Goal: Book appointment/travel/reservation

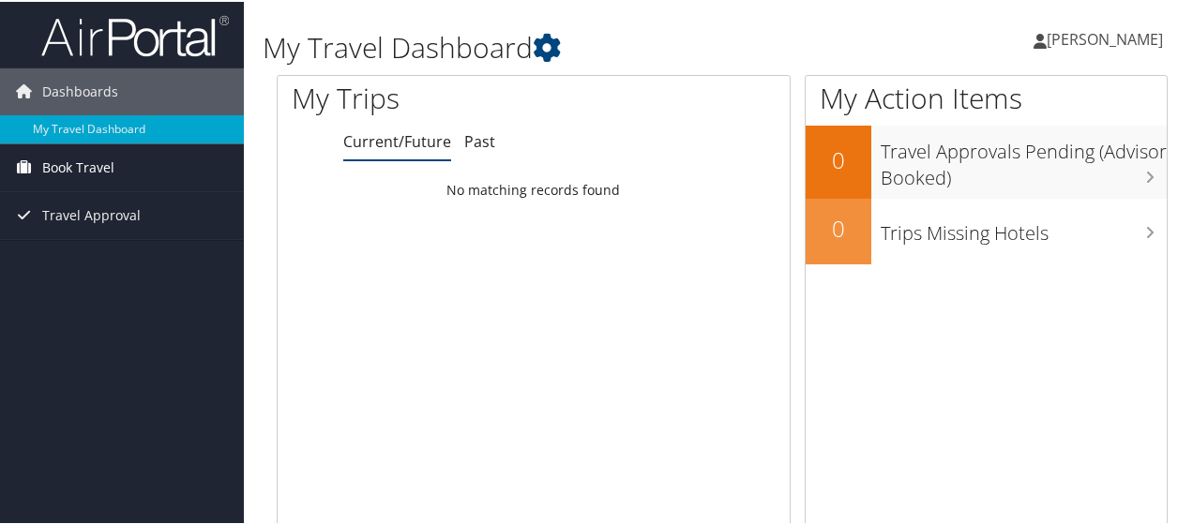
click at [82, 171] on span "Book Travel" at bounding box center [78, 166] width 72 height 47
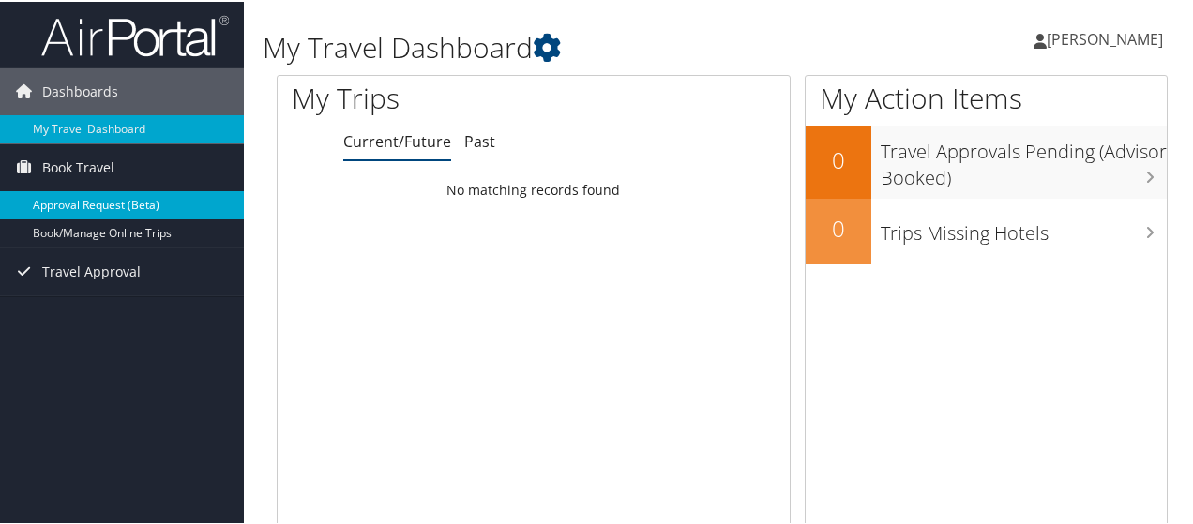
click at [83, 198] on link "Approval Request (Beta)" at bounding box center [122, 203] width 244 height 28
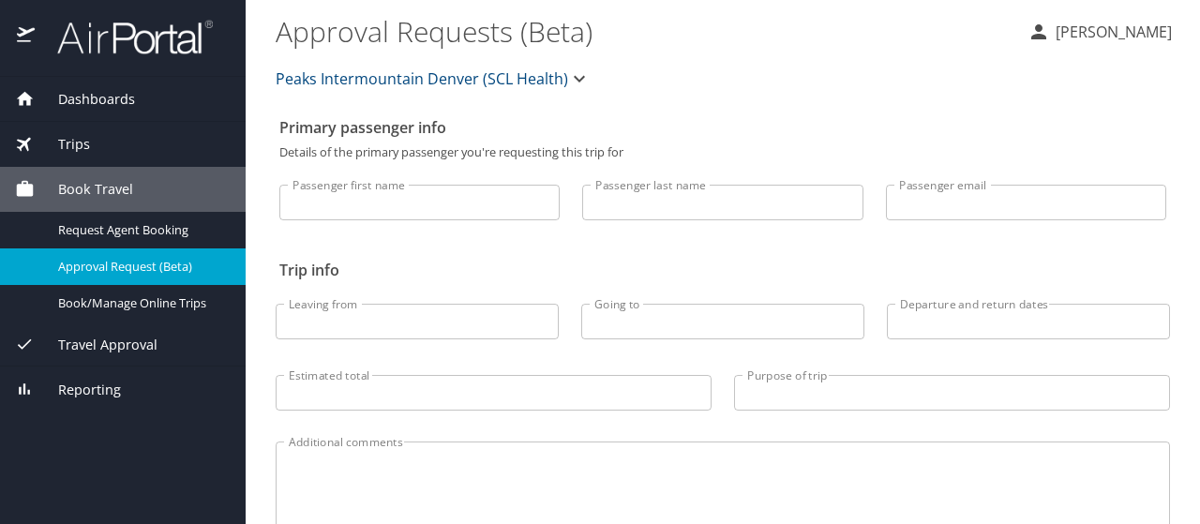
click at [98, 270] on span "Approval Request (Beta)" at bounding box center [140, 267] width 165 height 18
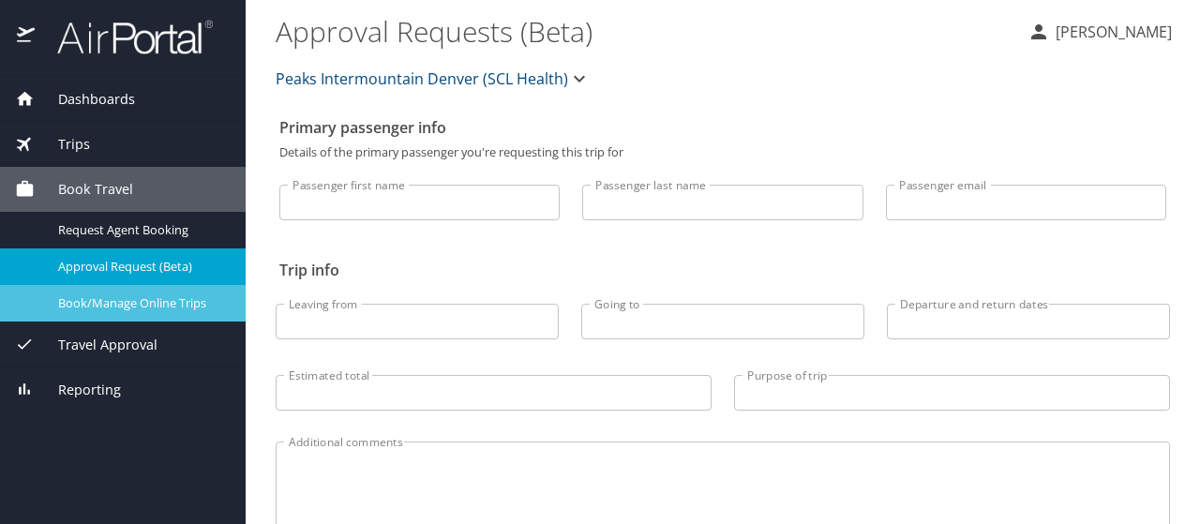
click at [87, 303] on span "Book/Manage Online Trips" at bounding box center [140, 303] width 165 height 18
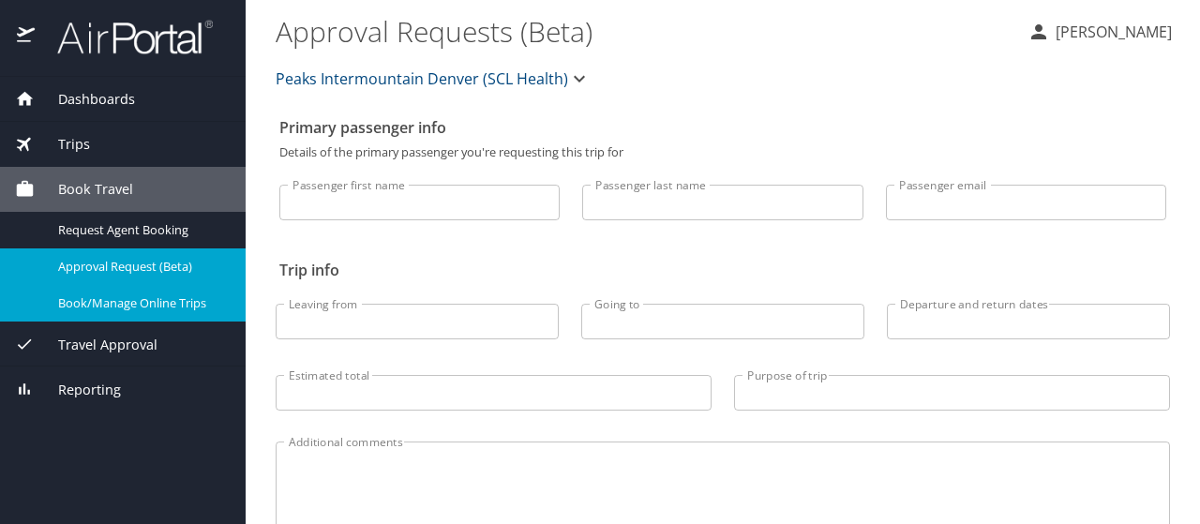
click at [98, 307] on span "Book/Manage Online Trips" at bounding box center [140, 303] width 165 height 18
click at [135, 346] on span "Travel Approval" at bounding box center [96, 345] width 123 height 21
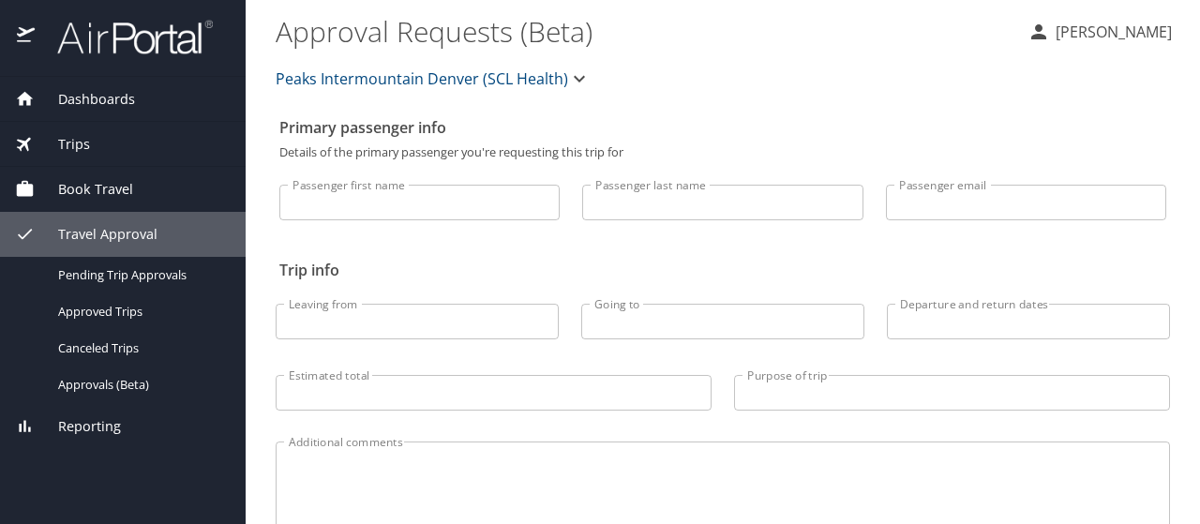
click at [69, 197] on span "Book Travel" at bounding box center [84, 189] width 98 height 21
